Goal: Task Accomplishment & Management: Complete application form

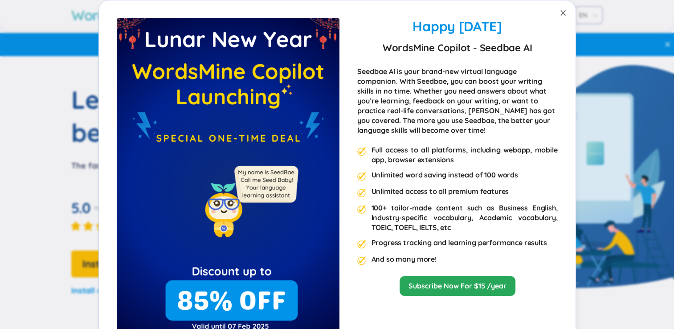
click at [560, 14] on icon "close" at bounding box center [562, 12] width 5 height 5
click at [560, 12] on icon "close" at bounding box center [562, 12] width 7 height 7
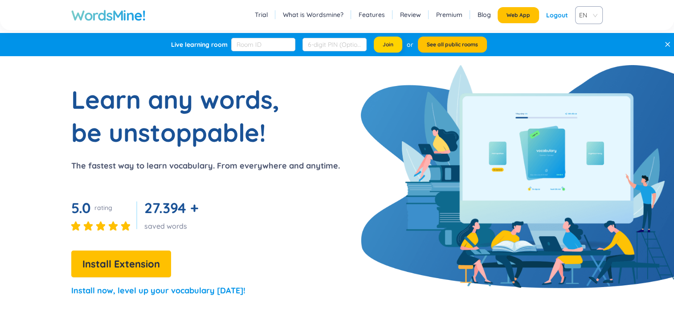
click at [392, 45] on span "Join" at bounding box center [388, 44] width 11 height 7
